Goal: Transaction & Acquisition: Purchase product/service

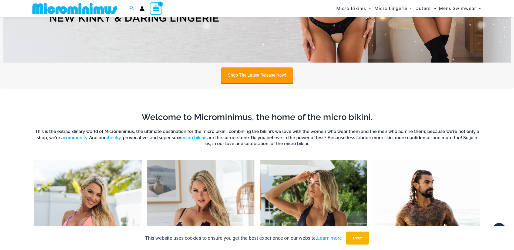
scroll to position [317, 0]
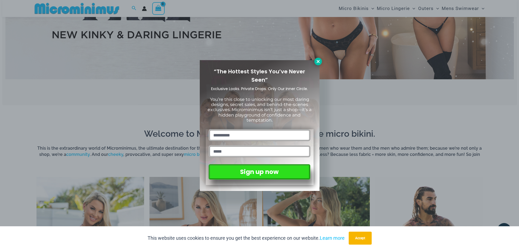
click at [317, 62] on icon at bounding box center [318, 61] width 5 height 5
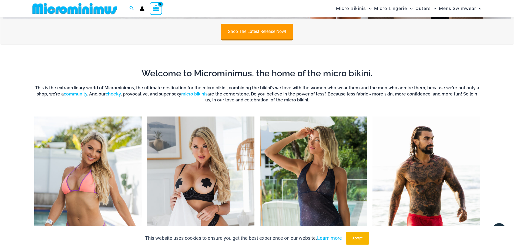
scroll to position [446, 0]
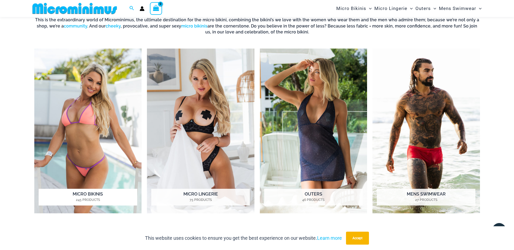
click at [112, 107] on img "Visit product category Micro Bikinis" at bounding box center [88, 131] width 108 height 165
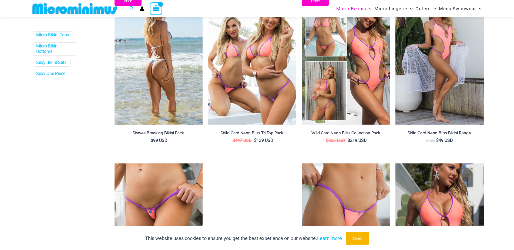
scroll to position [252, 0]
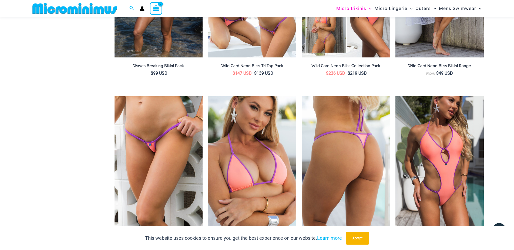
click at [341, 143] on img at bounding box center [346, 162] width 88 height 132
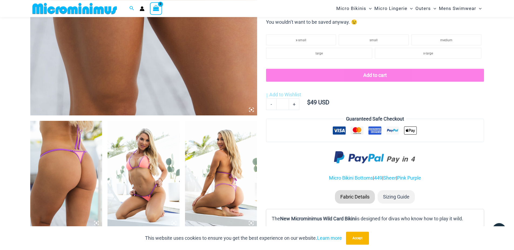
scroll to position [252, 0]
